Goal: Use online tool/utility: Utilize a website feature to perform a specific function

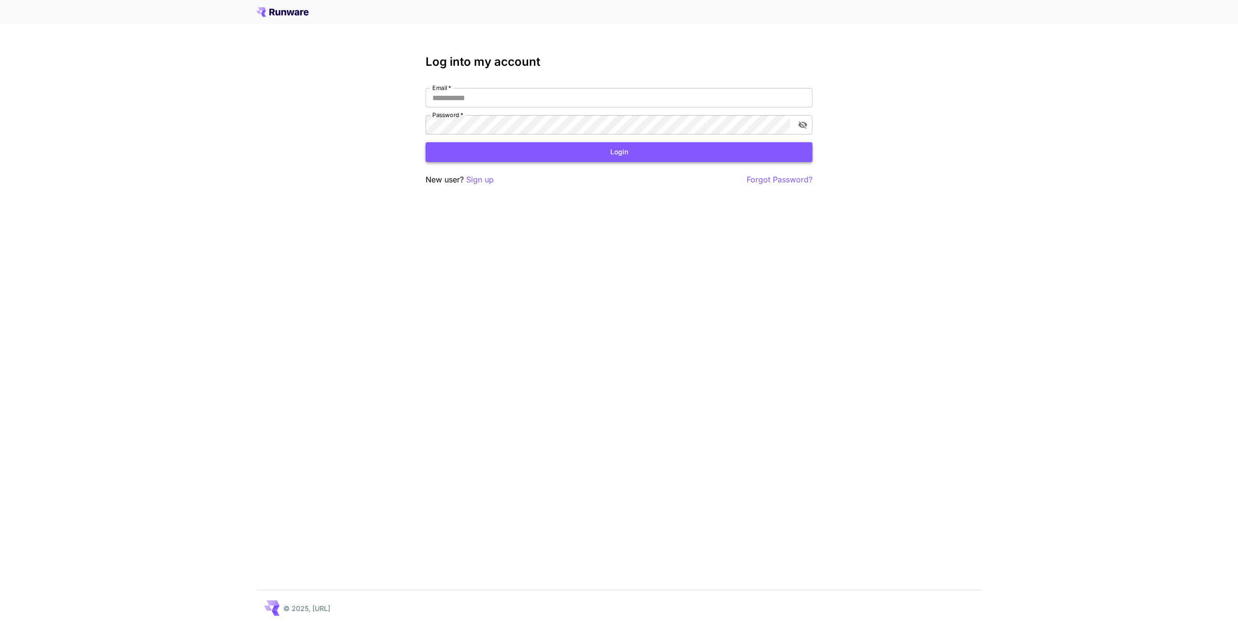
type input "**********"
click at [501, 155] on button "Login" at bounding box center [619, 152] width 387 height 20
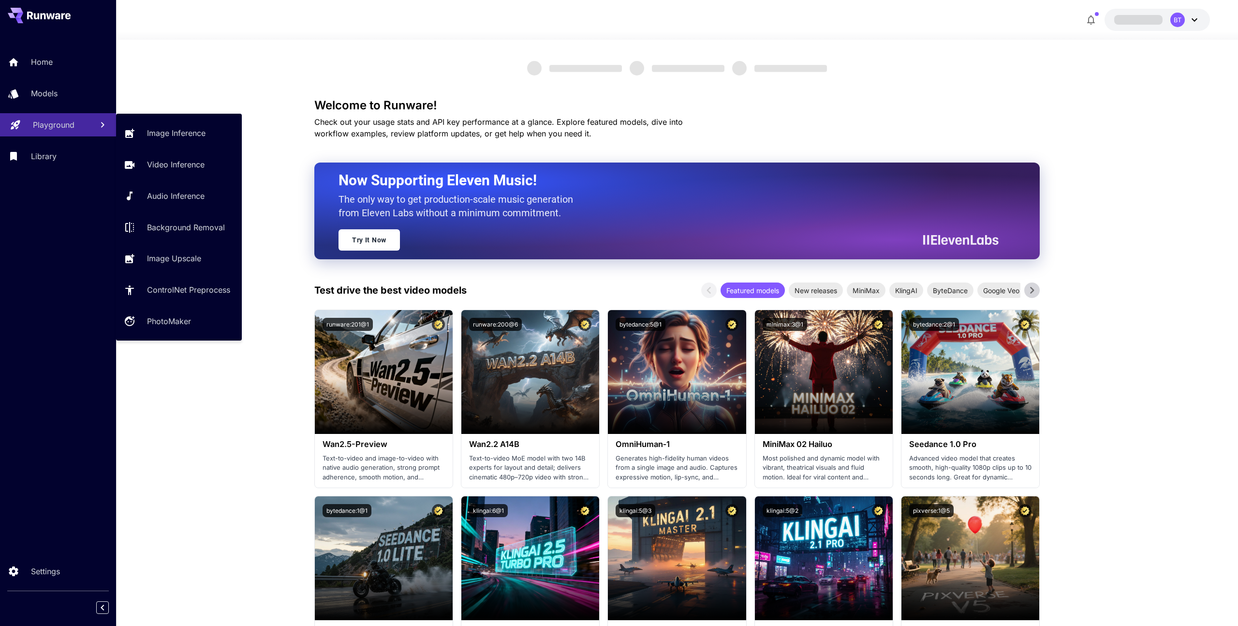
click at [41, 119] on link "Playground" at bounding box center [58, 125] width 116 height 24
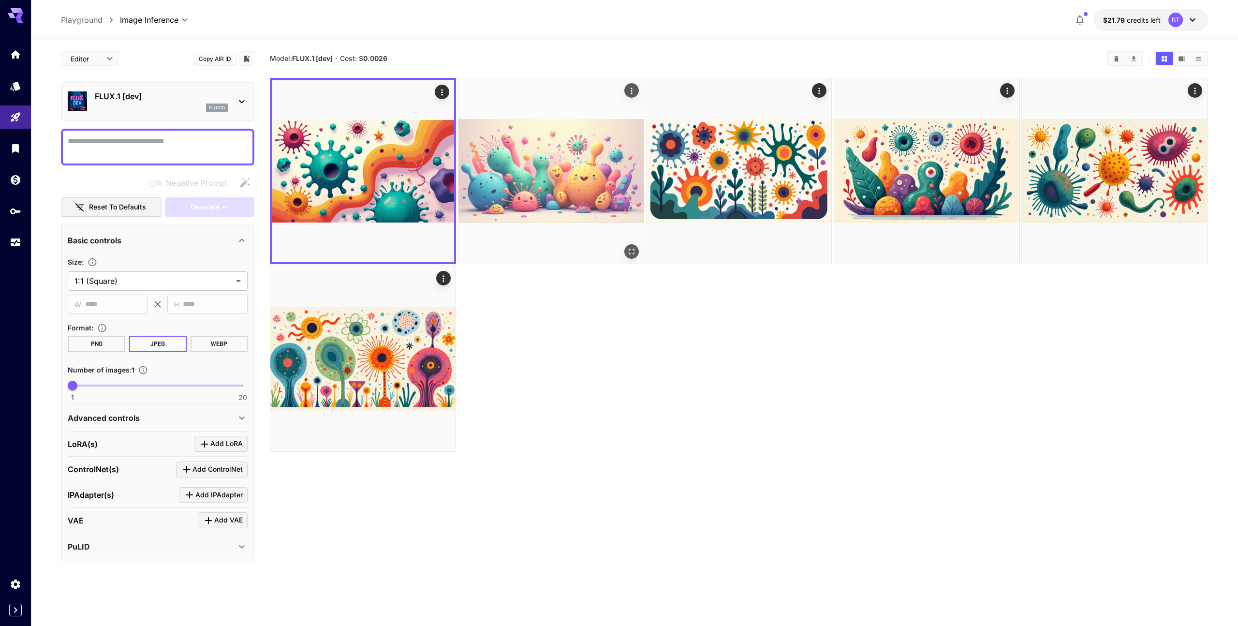
click at [565, 182] on img at bounding box center [551, 170] width 185 height 185
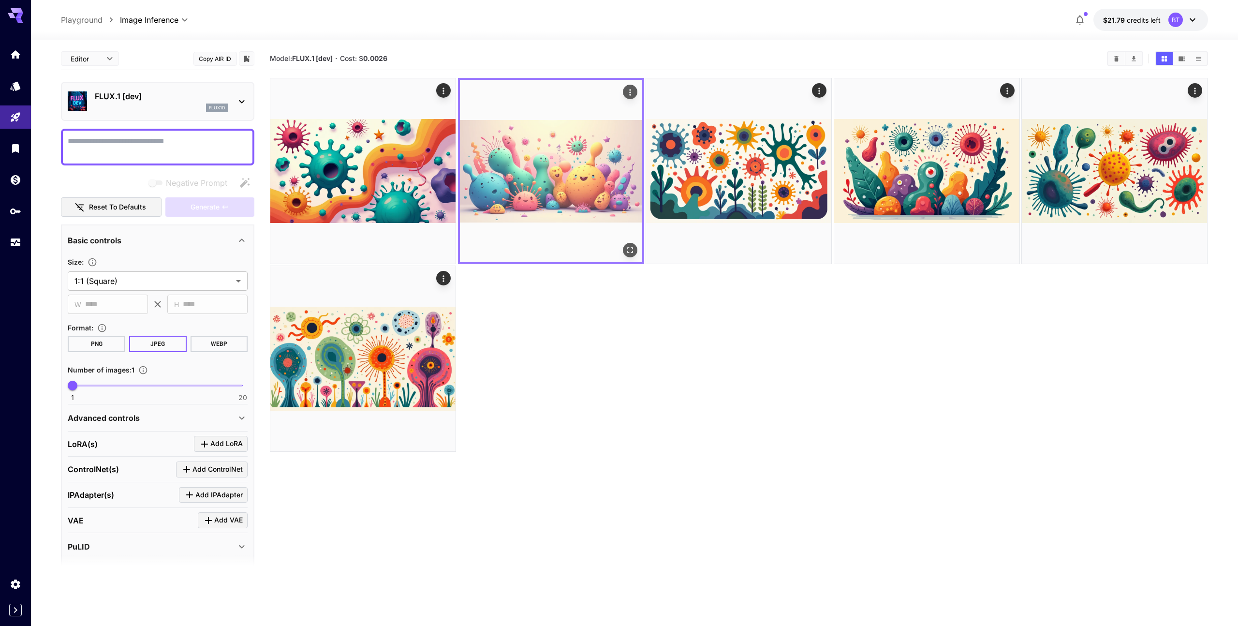
click at [618, 145] on img at bounding box center [551, 171] width 182 height 182
click at [608, 154] on img at bounding box center [551, 171] width 182 height 182
click at [629, 96] on icon "Actions" at bounding box center [630, 93] width 10 height 10
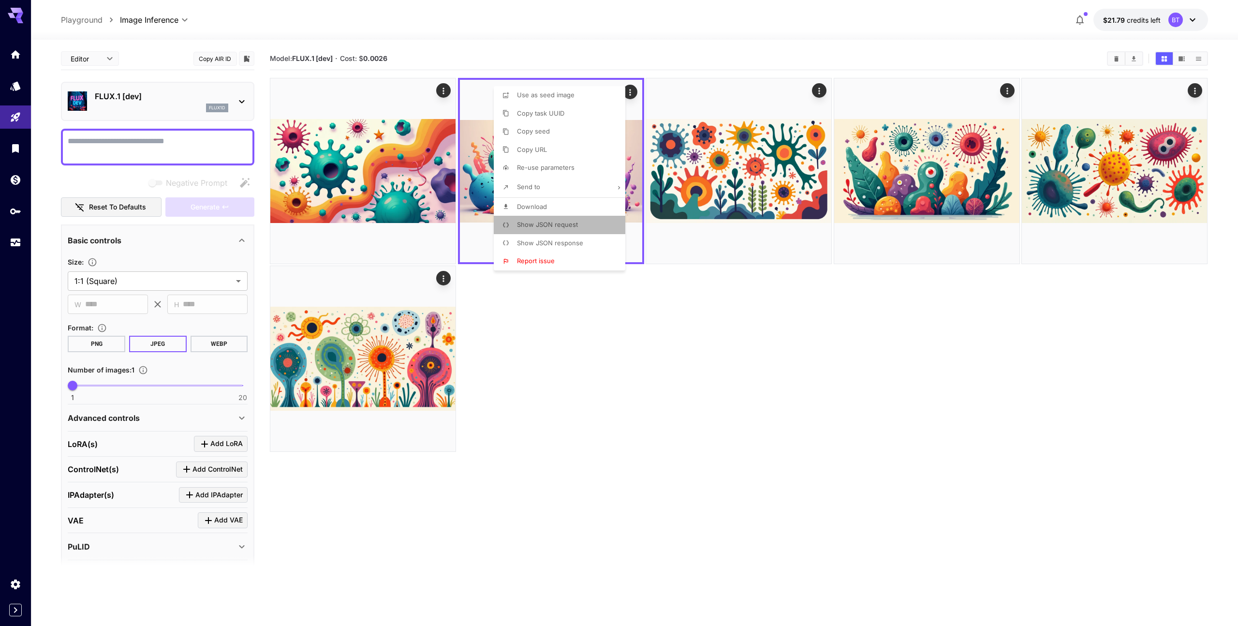
click at [559, 226] on span "Show JSON request" at bounding box center [547, 225] width 61 height 8
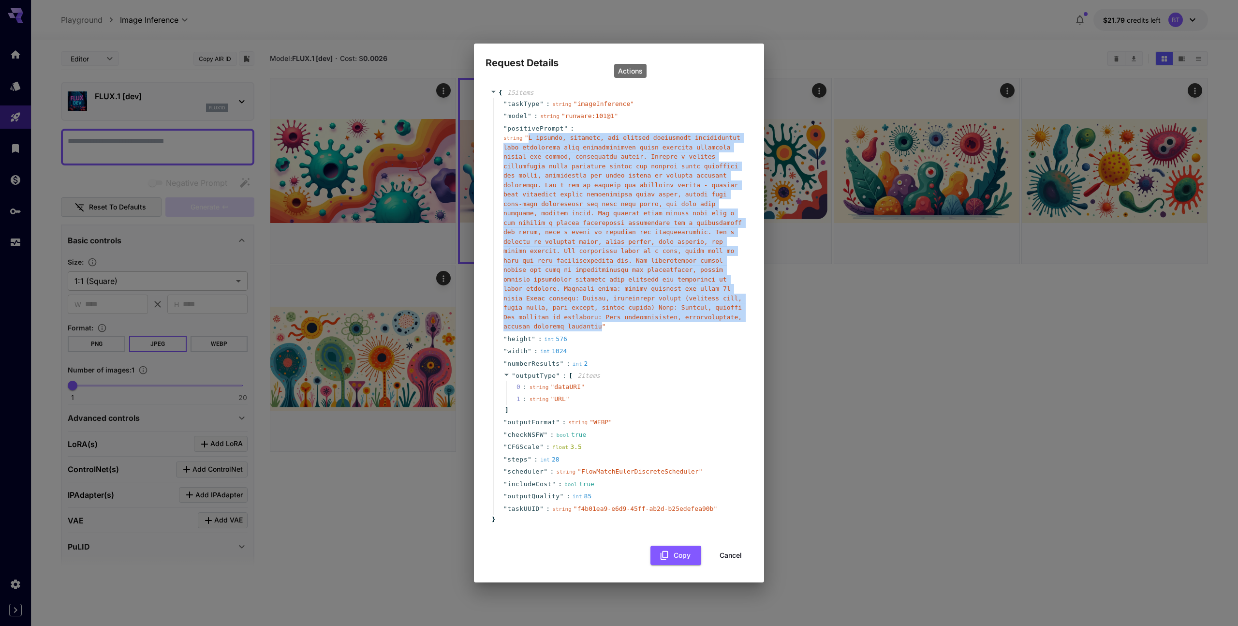
drag, startPoint x: 529, startPoint y: 137, endPoint x: 602, endPoint y: 328, distance: 205.0
click at [602, 328] on span "" "" at bounding box center [623, 232] width 238 height 196
copy span "A vibrant, colorful, and playful scientific illustration that represents cell s…"
click at [162, 173] on div "Request Details { 15 item s " taskType " : string " imageInference " " model " …" at bounding box center [619, 313] width 1238 height 626
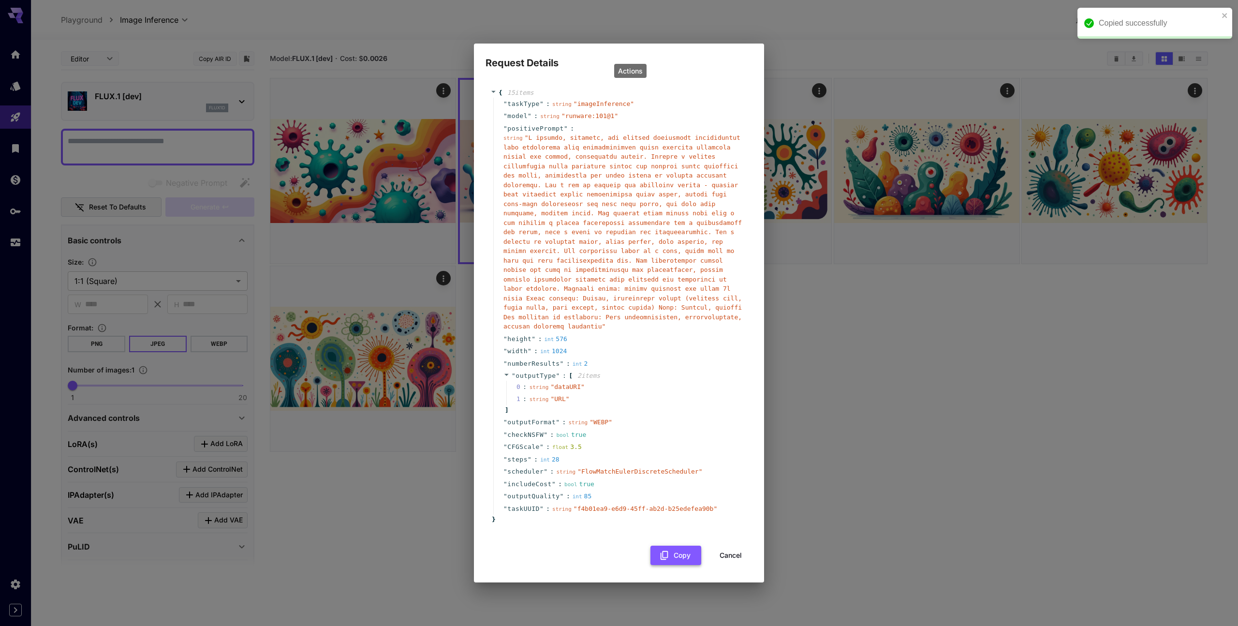
click at [686, 562] on button "Copy" at bounding box center [676, 556] width 51 height 20
click at [719, 558] on button "Cancel" at bounding box center [731, 556] width 44 height 20
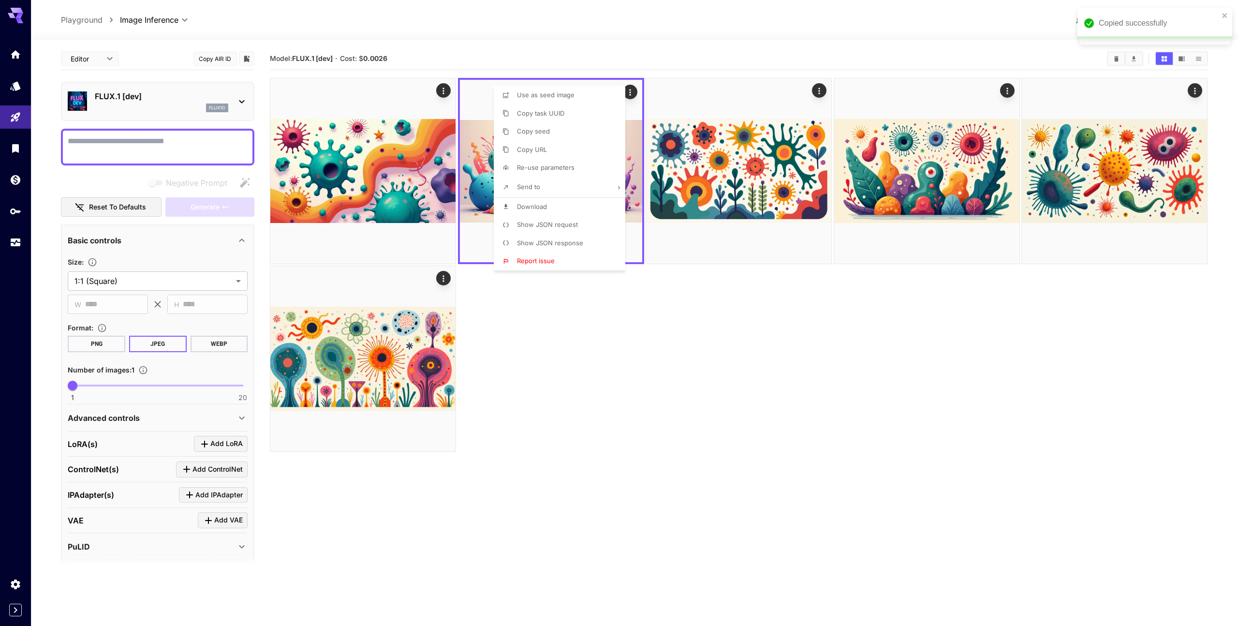
click at [165, 158] on div at bounding box center [619, 313] width 1238 height 626
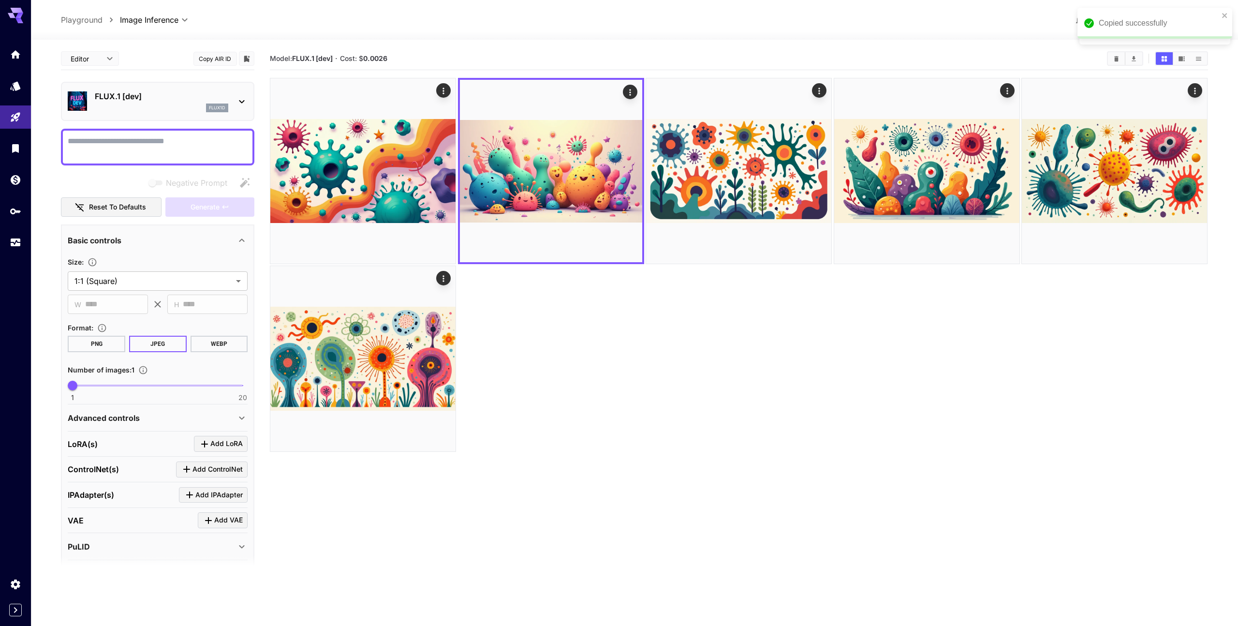
click at [150, 146] on textarea "Negative Prompt" at bounding box center [158, 146] width 180 height 23
paste textarea "**********"
type textarea "**********"
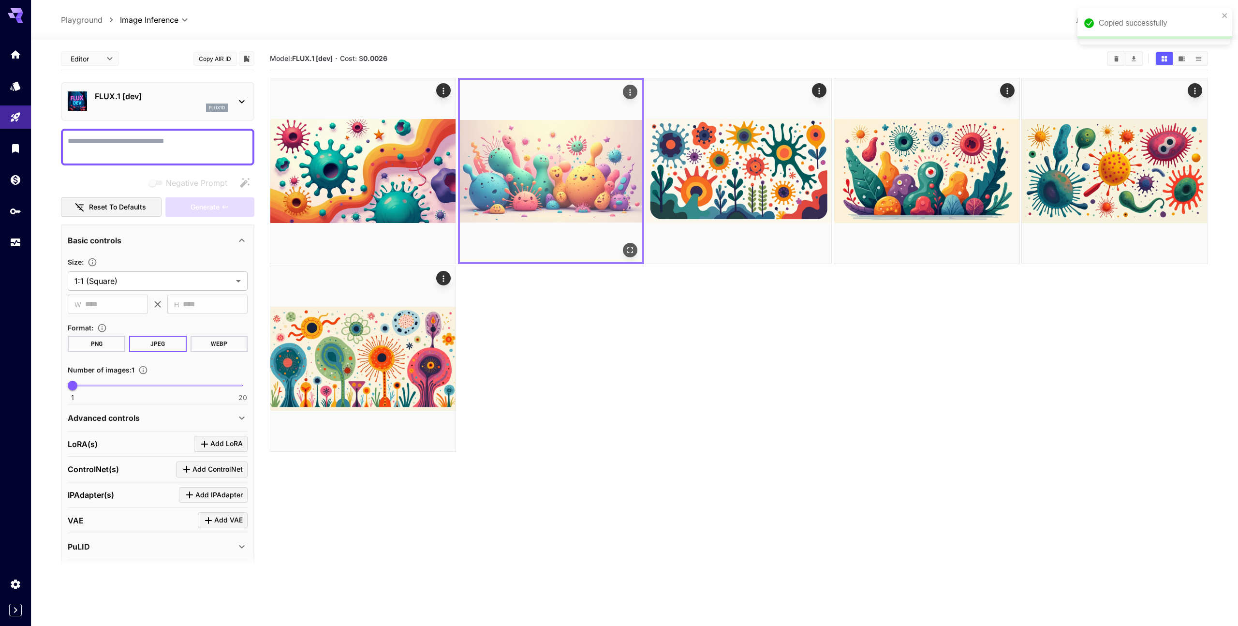
click at [631, 95] on icon "Actions" at bounding box center [630, 93] width 10 height 10
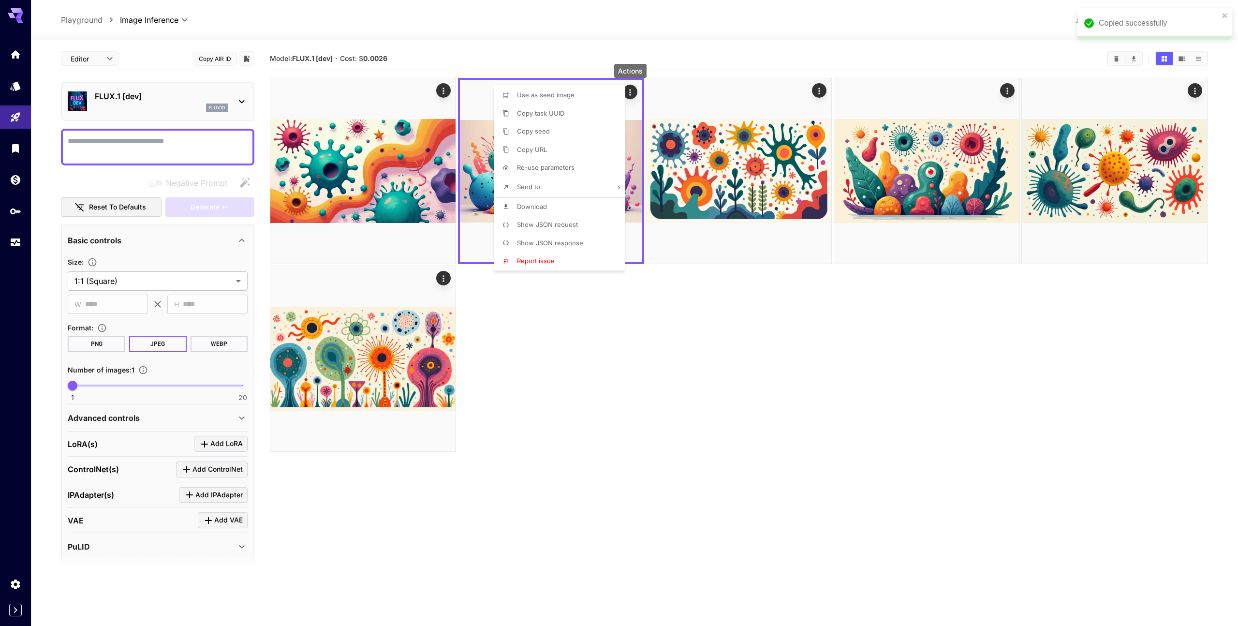
click at [552, 227] on span "Show JSON request" at bounding box center [547, 225] width 61 height 8
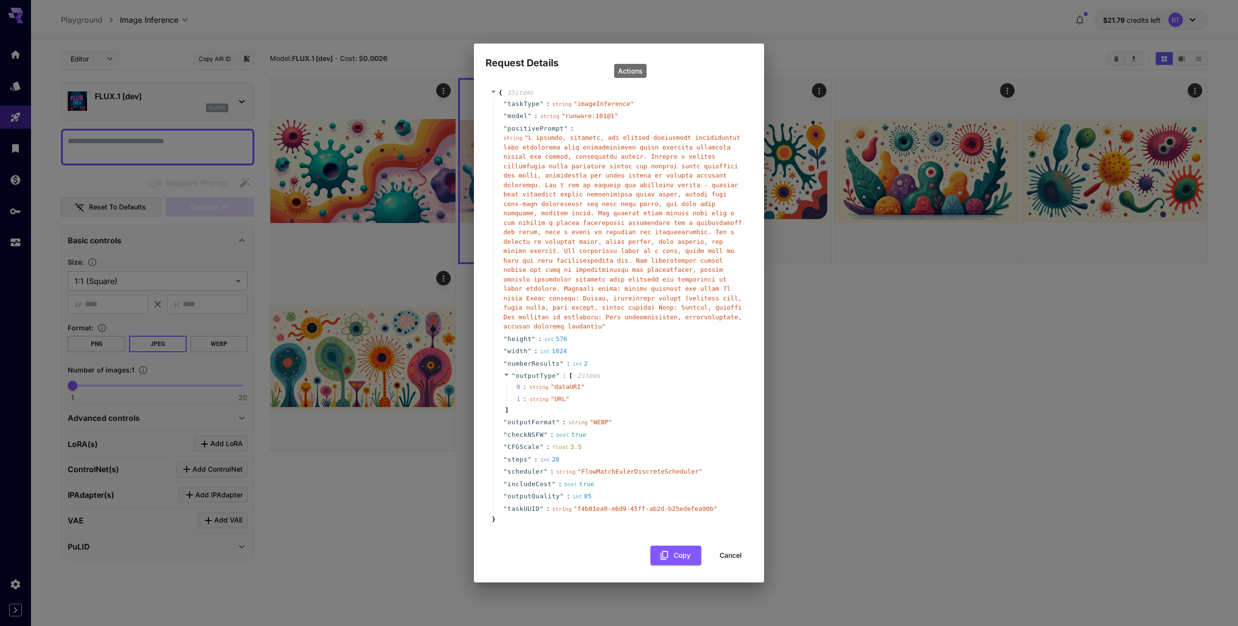
click at [601, 297] on span "" "" at bounding box center [623, 232] width 238 height 196
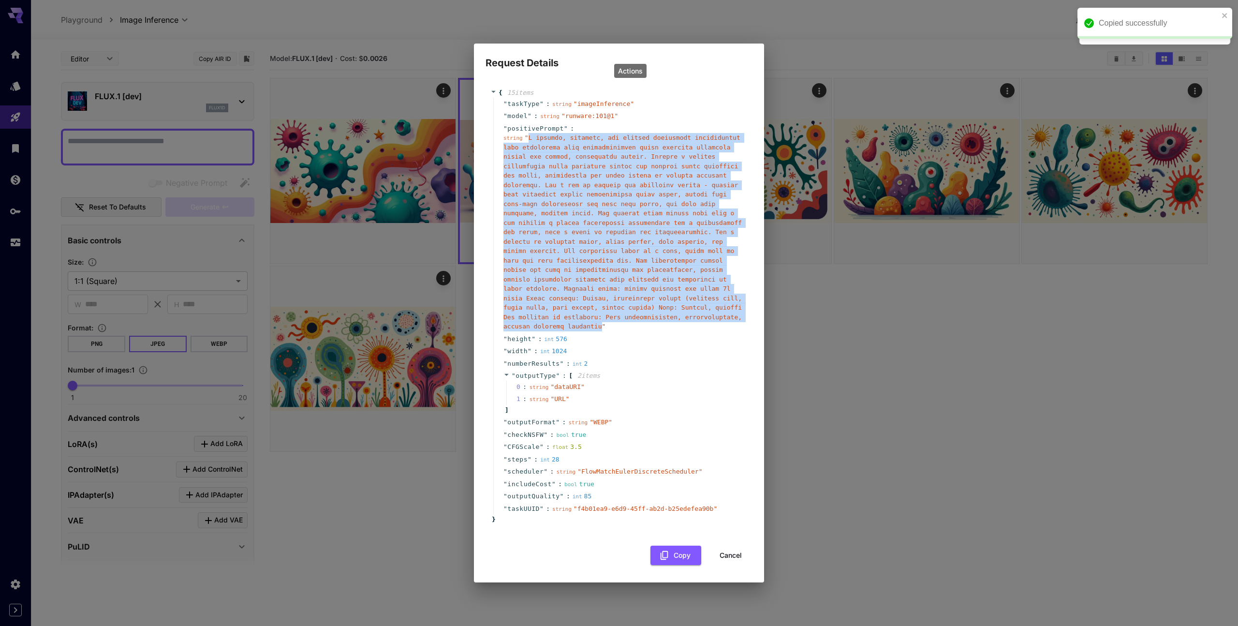
drag, startPoint x: 601, startPoint y: 327, endPoint x: 530, endPoint y: 140, distance: 200.1
click at [530, 140] on span "" "" at bounding box center [623, 232] width 238 height 196
copy span "A vibrant, colorful, and playful scientific illustration that represents cell s…"
click at [715, 557] on button "Cancel" at bounding box center [731, 556] width 44 height 20
